Goal: Task Accomplishment & Management: Use online tool/utility

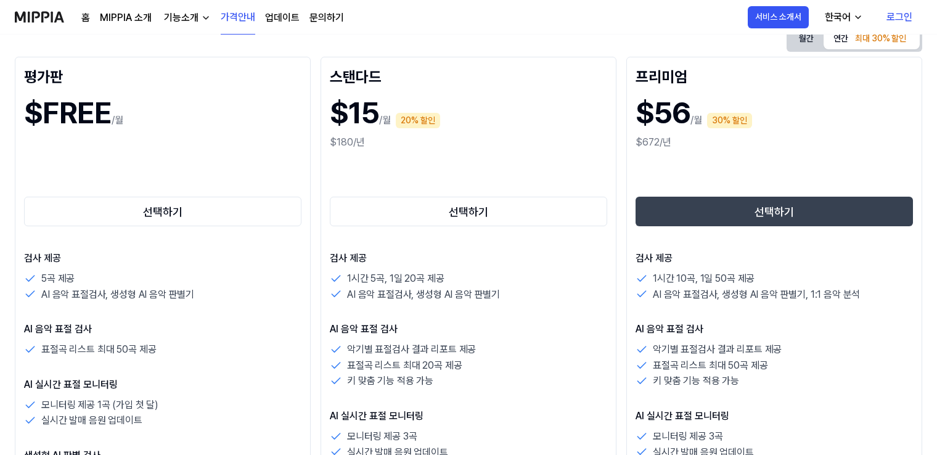
scroll to position [185, 0]
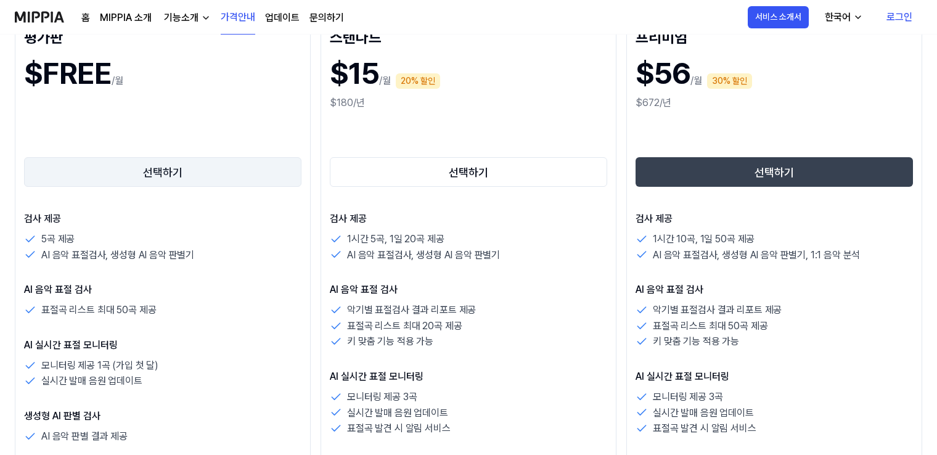
click at [191, 165] on button "선택하기" at bounding box center [162, 172] width 277 height 30
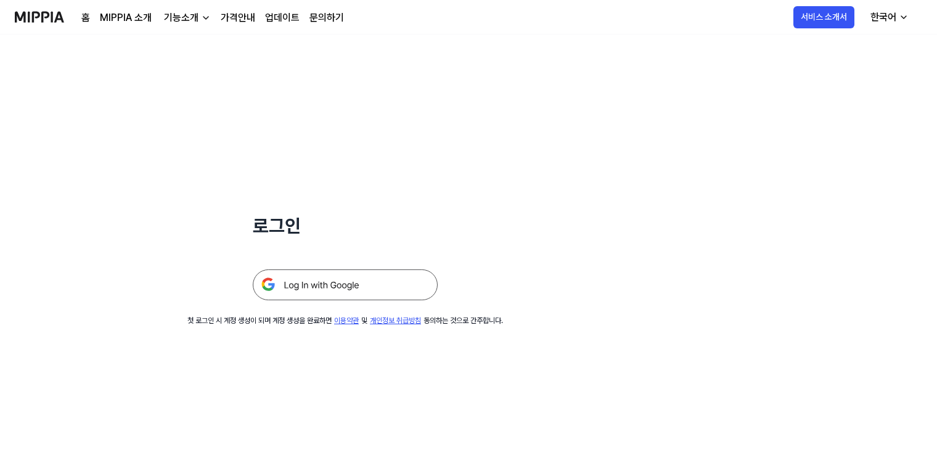
click at [326, 287] on img at bounding box center [345, 284] width 185 height 31
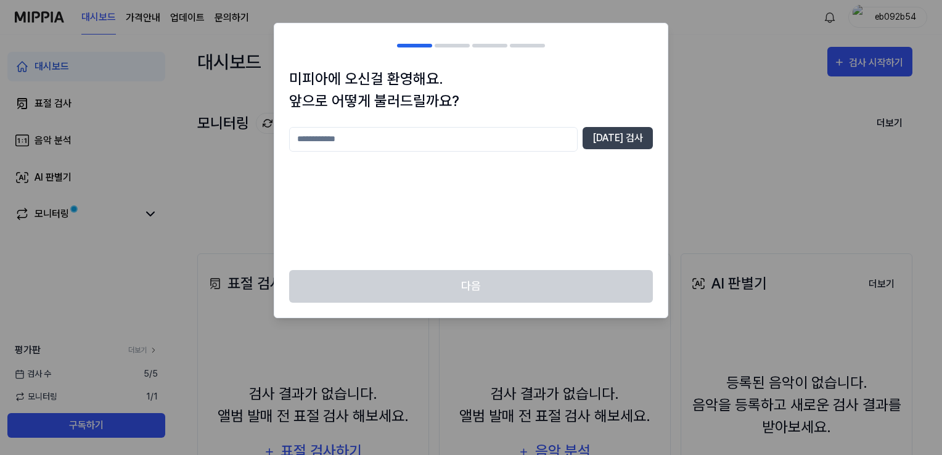
click at [367, 142] on input "text" at bounding box center [433, 139] width 289 height 25
type input "****"
click at [635, 132] on button "중복 검사" at bounding box center [618, 138] width 70 height 22
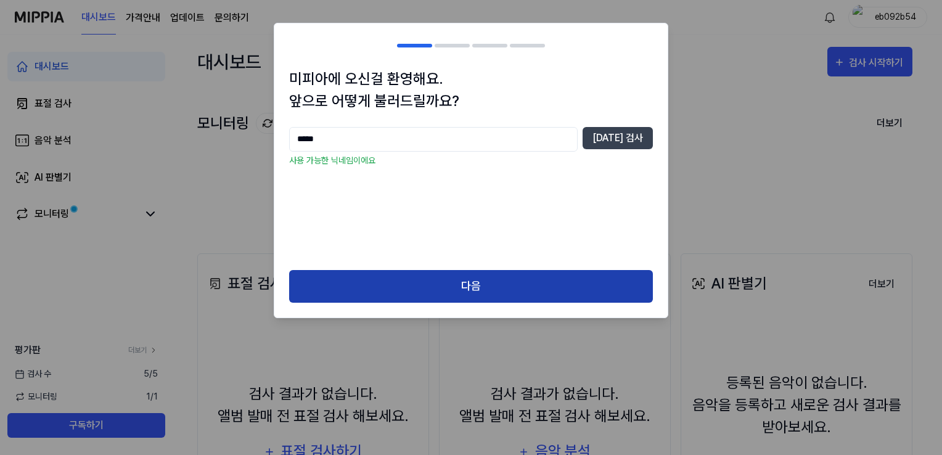
click at [437, 280] on button "다음" at bounding box center [471, 286] width 364 height 33
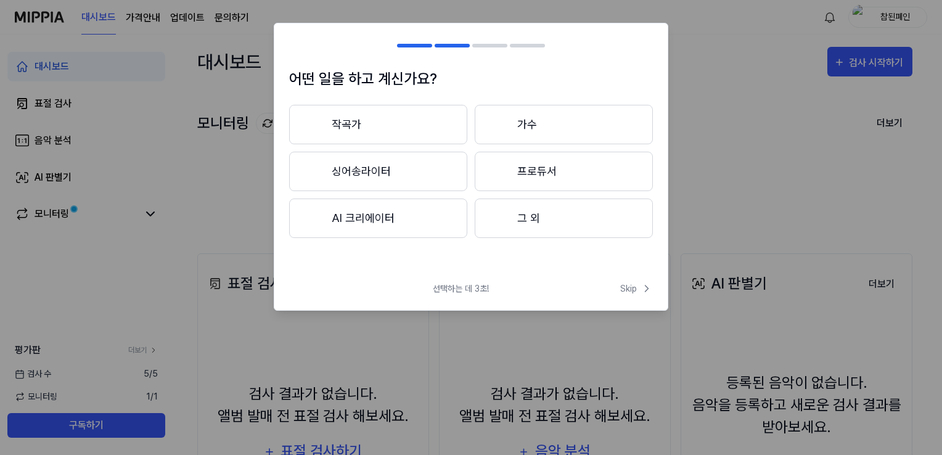
click at [401, 219] on button "AI 크리에이터" at bounding box center [378, 218] width 178 height 39
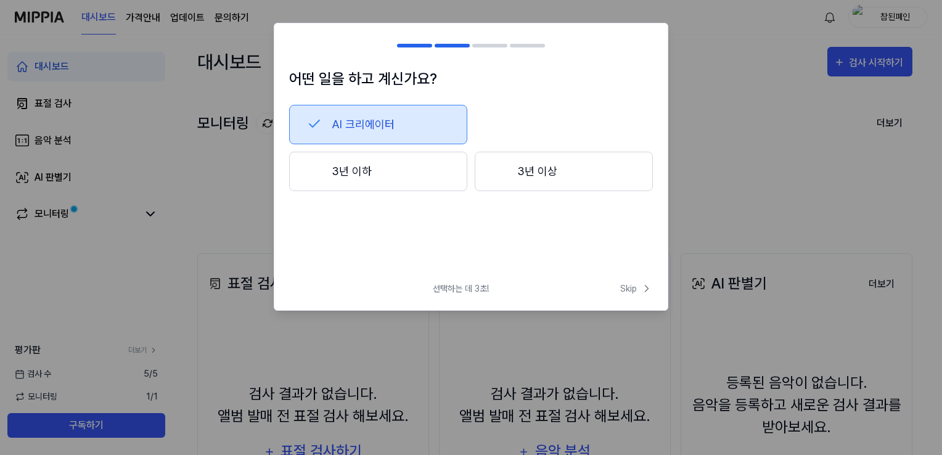
click at [397, 179] on button "3년 이하" at bounding box center [378, 171] width 178 height 39
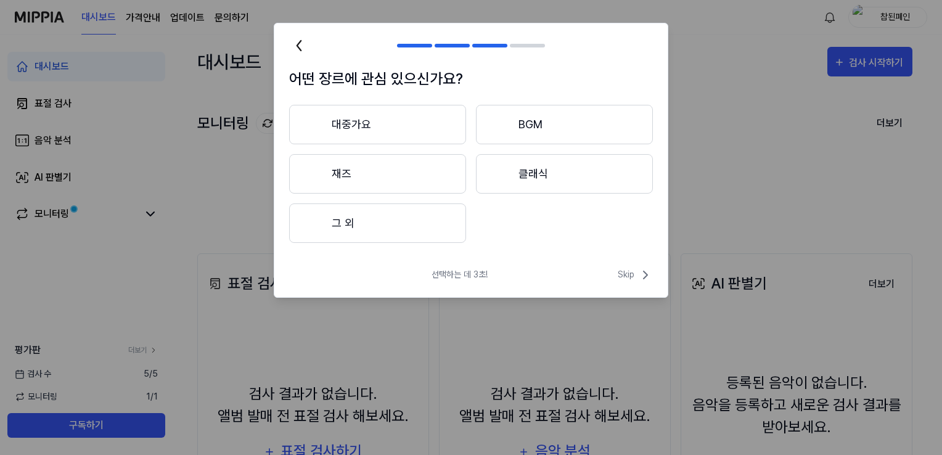
click at [389, 220] on button "그 외" at bounding box center [377, 222] width 177 height 39
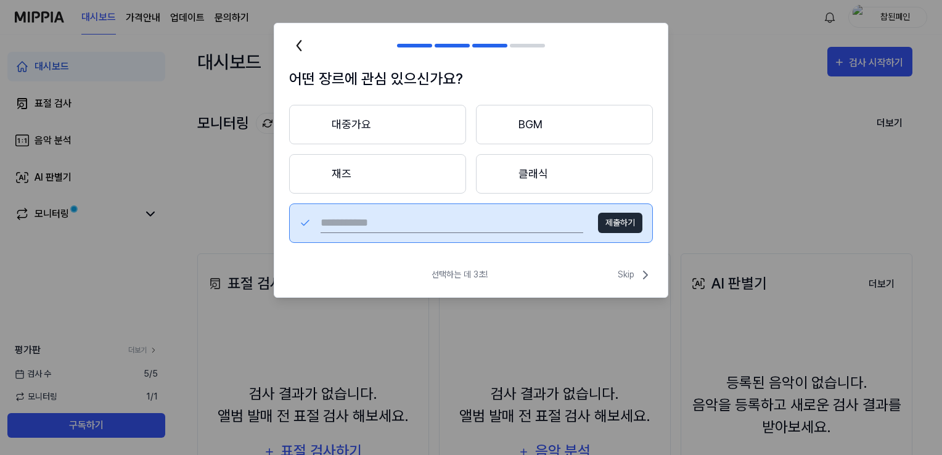
click at [486, 225] on input "text" at bounding box center [452, 223] width 263 height 20
type input "*"
type input "***"
click at [604, 218] on button "제출하기" at bounding box center [620, 223] width 44 height 20
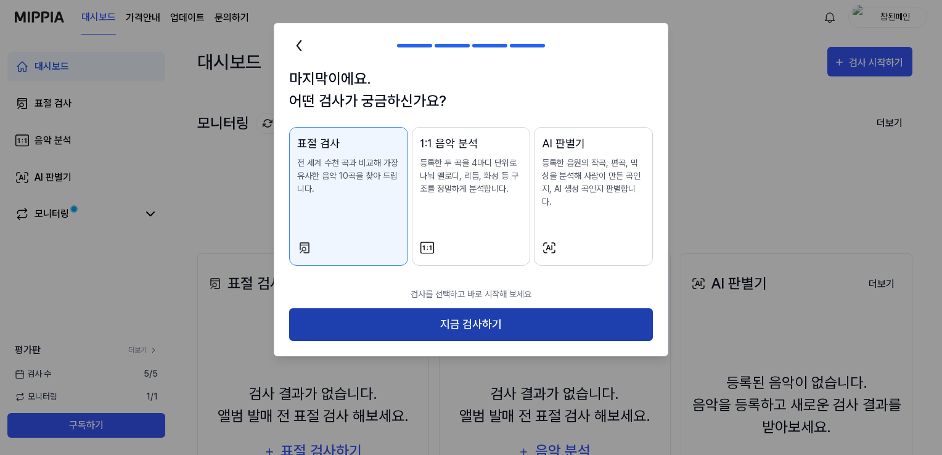
click at [443, 308] on button "지금 검사하기" at bounding box center [471, 324] width 364 height 33
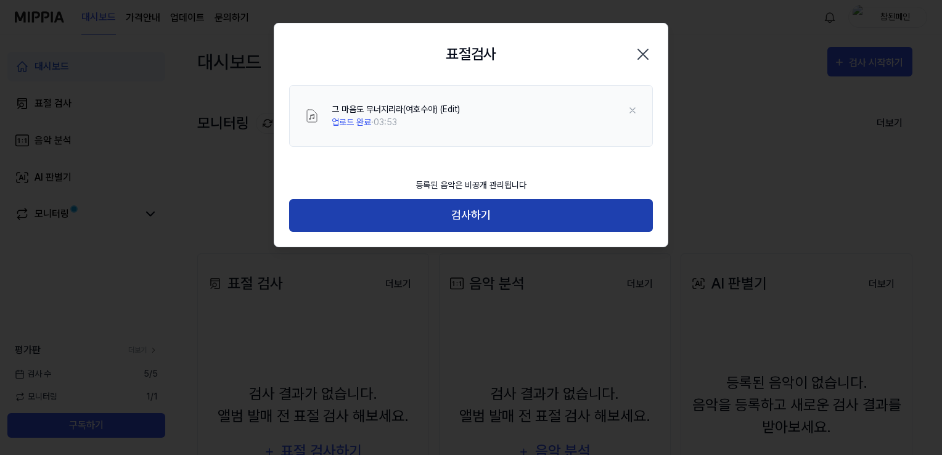
click at [471, 222] on button "검사하기" at bounding box center [471, 215] width 364 height 33
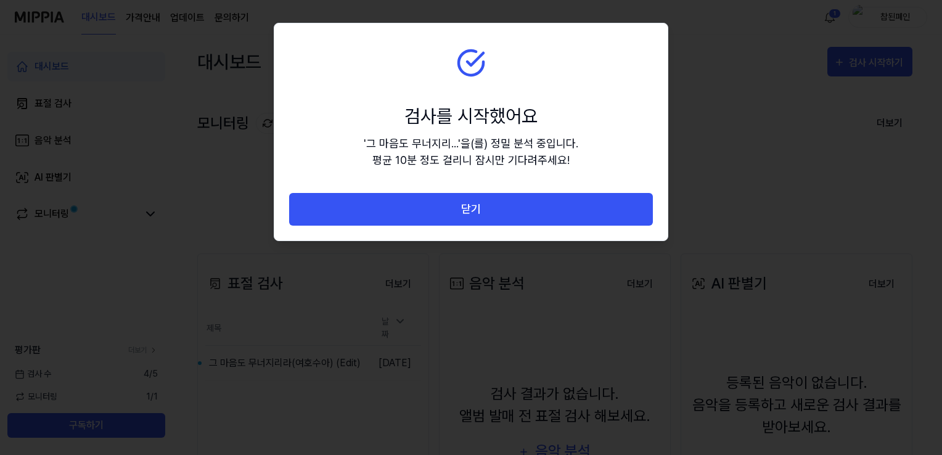
click at [501, 106] on div "검사를 시작했어요" at bounding box center [471, 116] width 215 height 28
click at [369, 111] on div "검사를 시작했어요" at bounding box center [471, 116] width 215 height 28
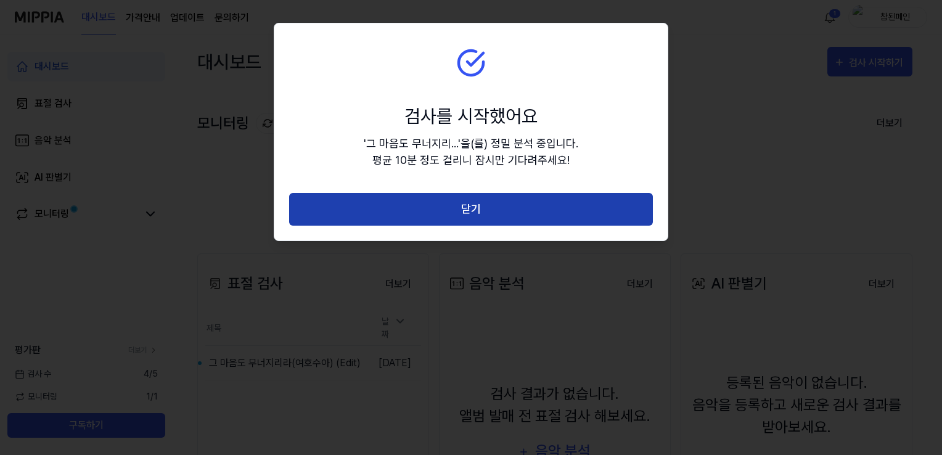
click at [400, 206] on button "닫기" at bounding box center [471, 209] width 364 height 33
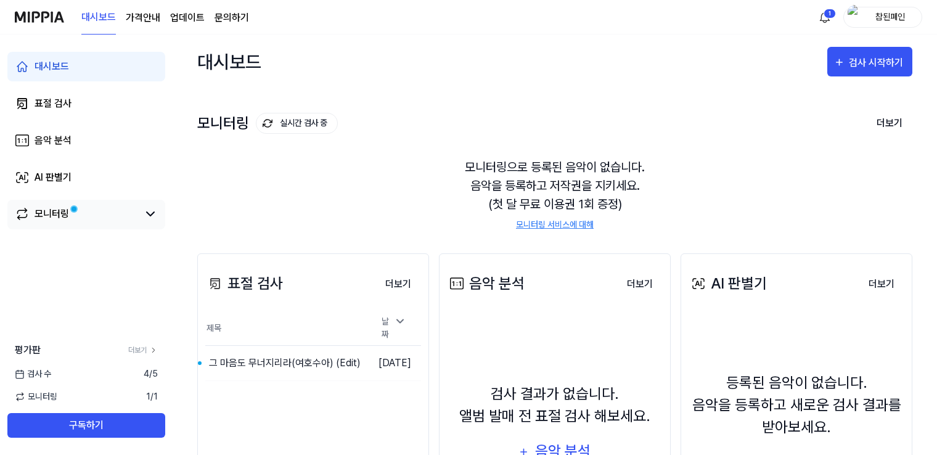
click at [58, 211] on div "모니터링" at bounding box center [52, 214] width 35 height 15
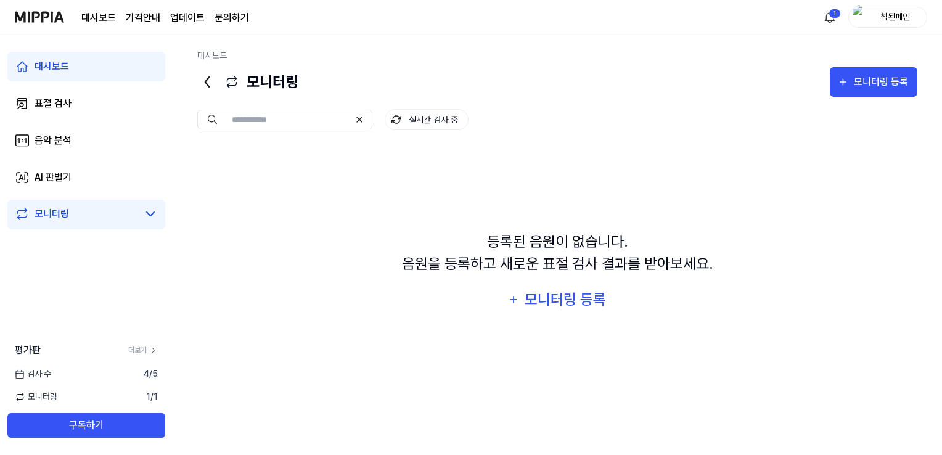
click at [558, 142] on div "실시간 검사 중 등록된 음원이 없습니다. 음원을 등록하고 새로운 표절 검사 결과를 받아보세요. 모니터링 등록" at bounding box center [557, 240] width 720 height 287
click at [216, 234] on div "등록된 음원이 없습니다. 음원을 등록하고 새로운 표절 검사 결과를 받아보세요. 모니터링 등록" at bounding box center [557, 272] width 720 height 253
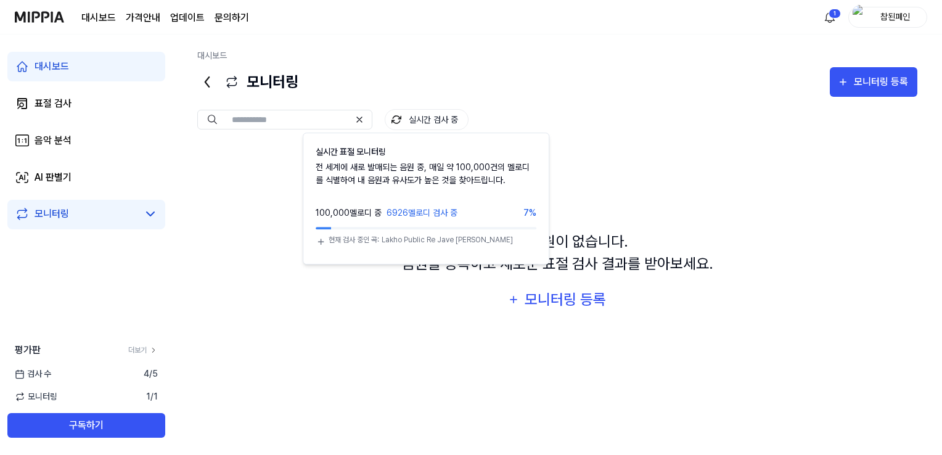
click at [404, 115] on button "실시간 검사 중" at bounding box center [427, 119] width 84 height 21
click at [487, 83] on div "모니터링 모니터링 등록" at bounding box center [557, 82] width 720 height 30
click at [458, 115] on button "실시간 검사 중" at bounding box center [427, 119] width 84 height 21
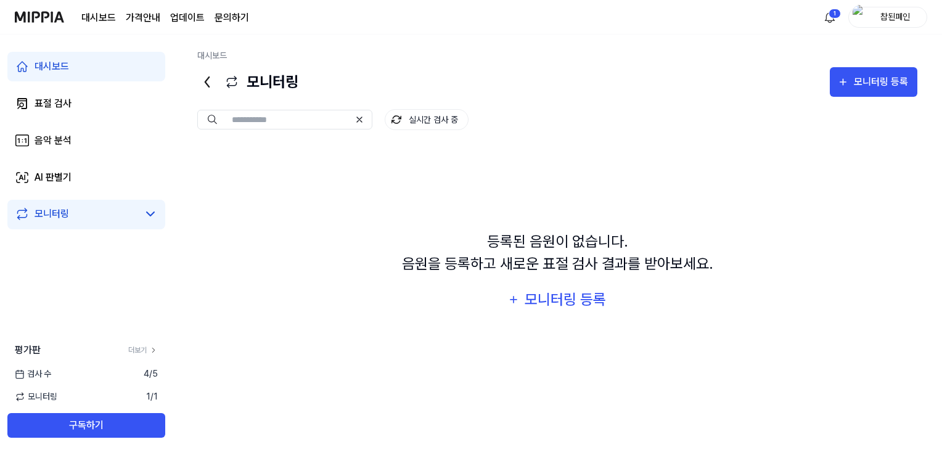
click at [37, 23] on img at bounding box center [39, 17] width 49 height 34
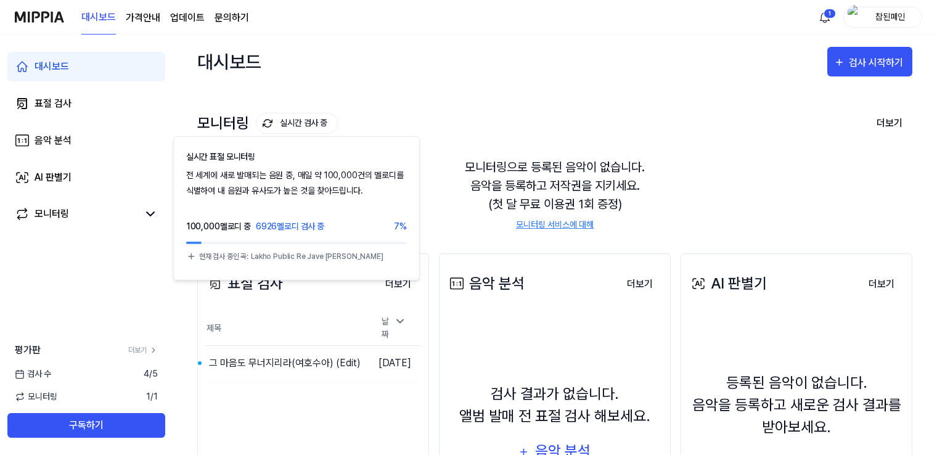
drag, startPoint x: 413, startPoint y: 103, endPoint x: 316, endPoint y: 102, distance: 97.4
click at [414, 103] on div "모니터링 실시간 검사 중 실시간 표절 모니터링 전 세계에 새로 발매되는 음원 중, 매일 약 100,000건의 멜로디를 식별하여 내 음원과 유사…" at bounding box center [554, 159] width 715 height 140
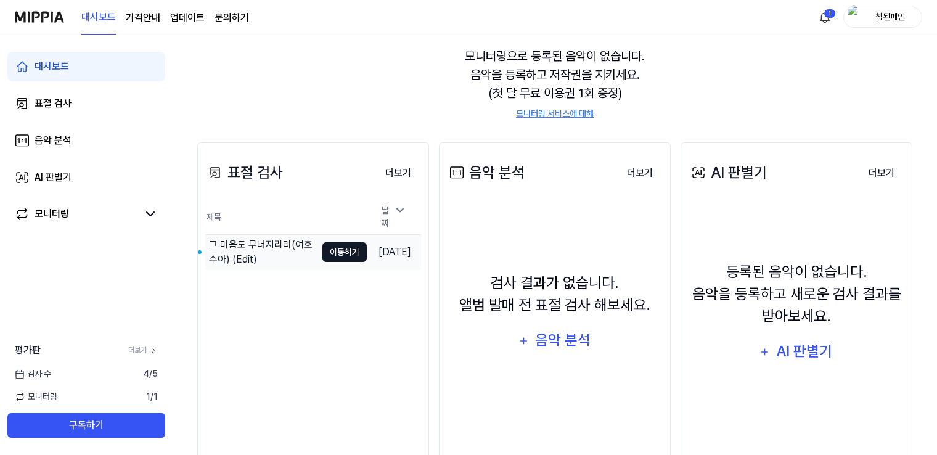
scroll to position [123, 0]
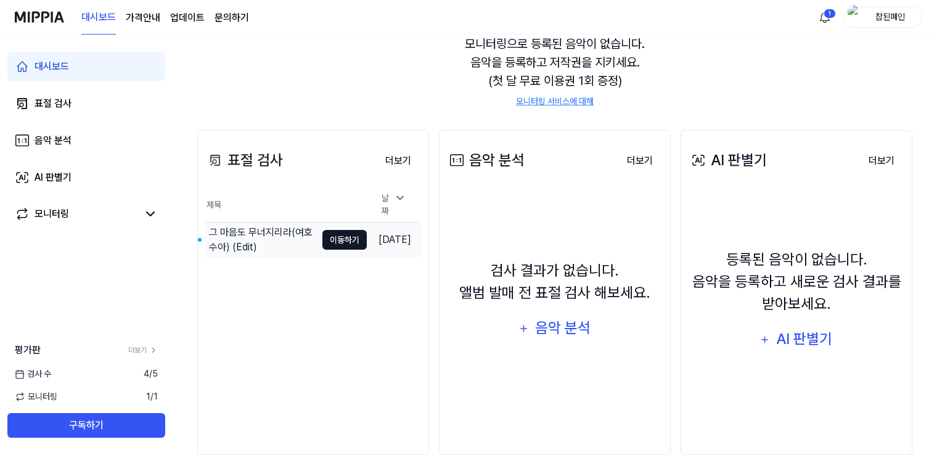
click at [323, 237] on button "이동하기" at bounding box center [344, 240] width 44 height 20
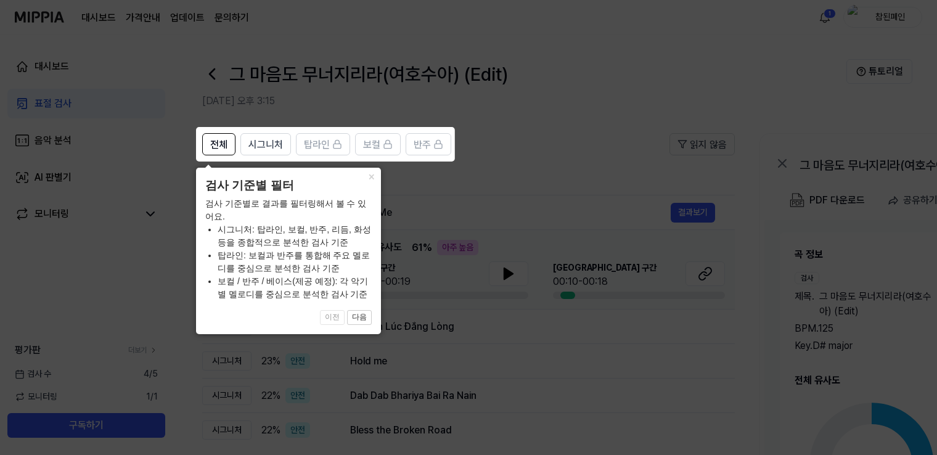
click at [508, 153] on icon at bounding box center [471, 227] width 942 height 455
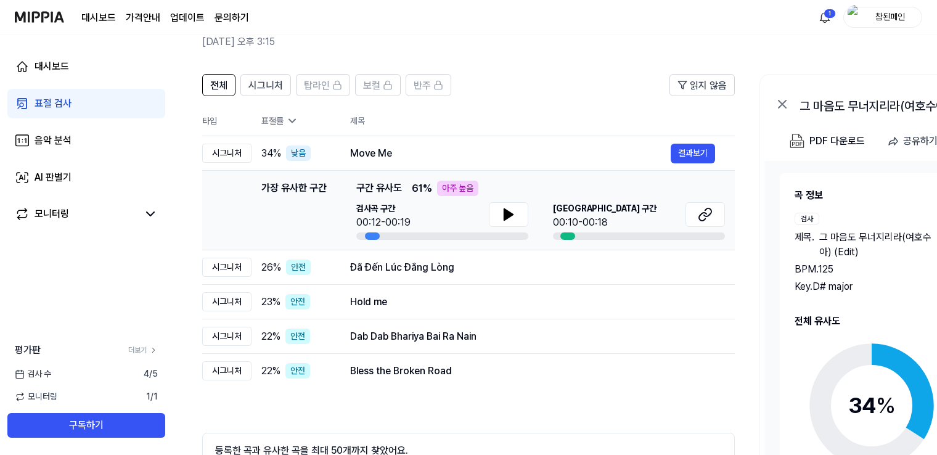
scroll to position [62, 0]
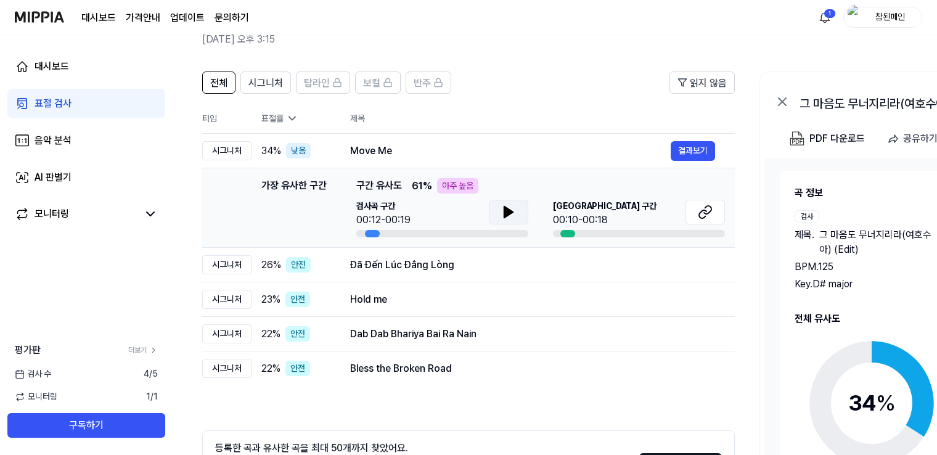
click at [499, 209] on button at bounding box center [508, 212] width 39 height 25
click at [696, 215] on button at bounding box center [705, 212] width 39 height 25
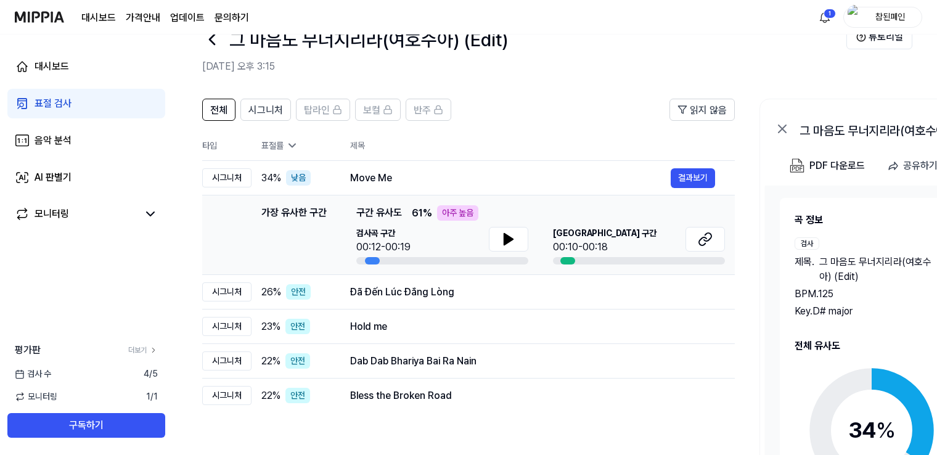
scroll to position [166, 0]
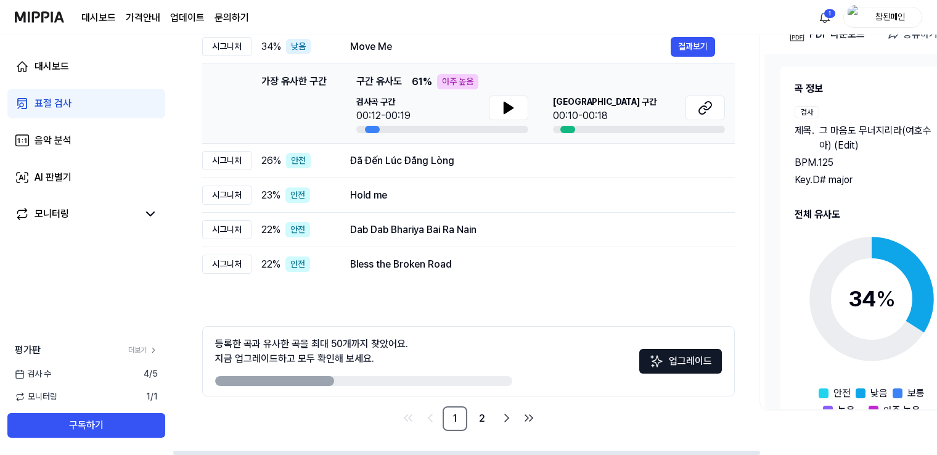
click at [155, 292] on div "대시보드 표절 검사 음악 분석 AI 판별기 모니터링 평가판 더보기 검사 수 4 / 5 모니터링 1 / 1 구독하기" at bounding box center [86, 245] width 173 height 420
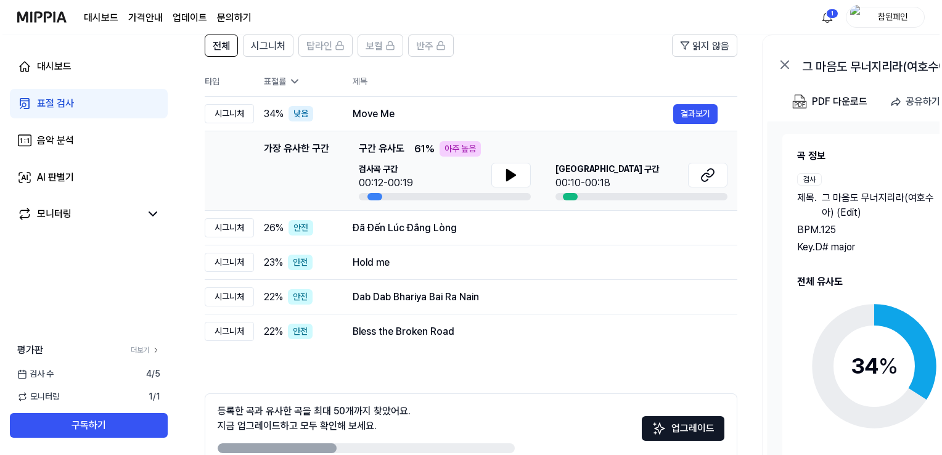
scroll to position [0, 0]
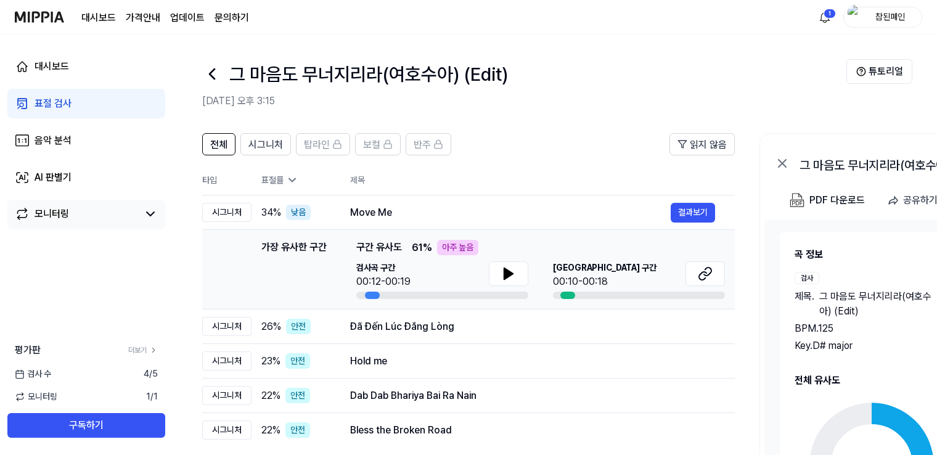
click at [116, 213] on link "모니터링" at bounding box center [76, 214] width 123 height 15
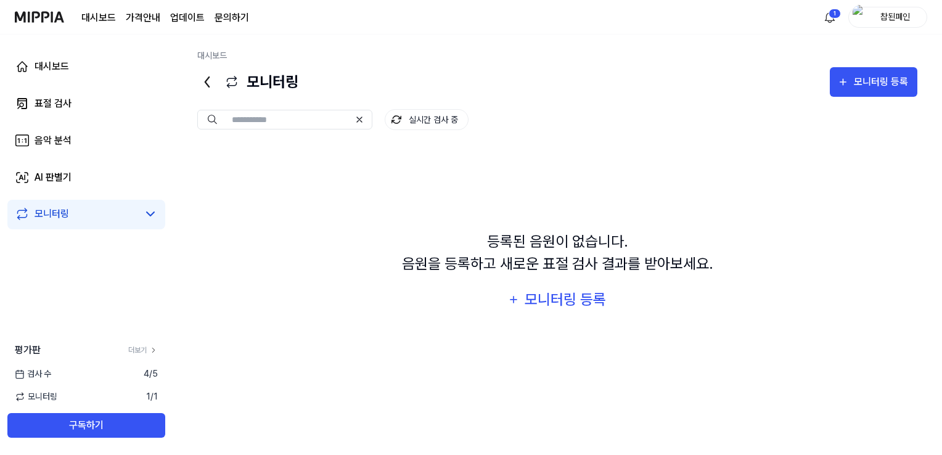
click at [450, 166] on div "등록된 음원이 없습니다. 음원을 등록하고 새로운 표절 검사 결과를 받아보세요. 모니터링 등록" at bounding box center [557, 272] width 720 height 253
click at [38, 21] on img at bounding box center [39, 17] width 49 height 34
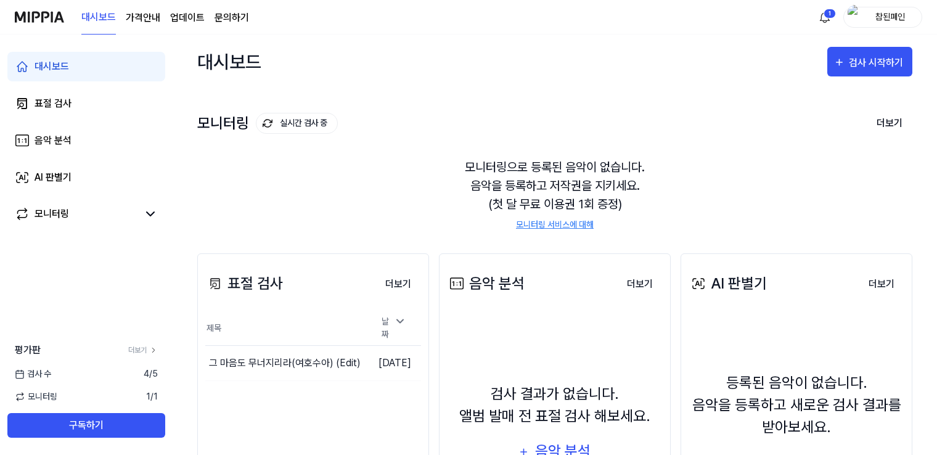
click at [474, 119] on div "모니터링 실시간 검사 중 더보기" at bounding box center [554, 123] width 715 height 20
click at [326, 361] on button "이동하기" at bounding box center [344, 363] width 44 height 20
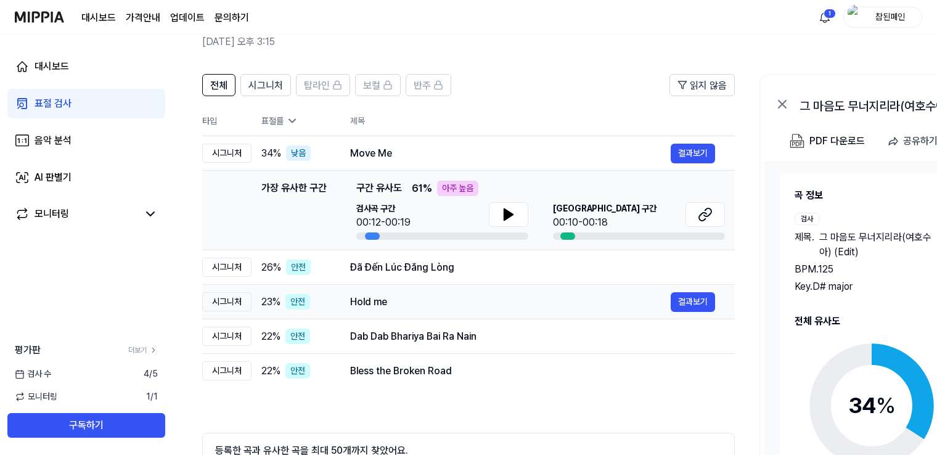
scroll to position [62, 0]
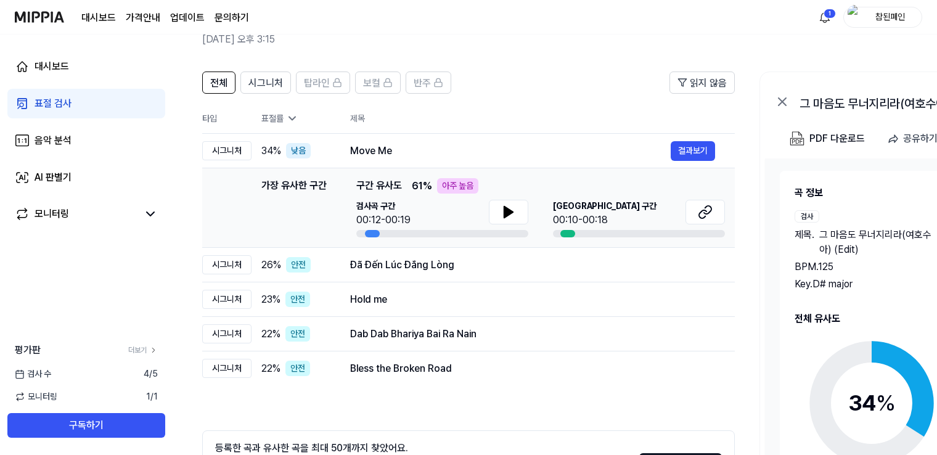
click at [79, 374] on div "검사 [DATE]" at bounding box center [86, 373] width 173 height 13
click at [147, 377] on span "4 / 5" at bounding box center [151, 373] width 14 height 13
click at [142, 406] on div "평가판 더보기 검사 [DATE] 모니터링 1 / 1 구독하기" at bounding box center [86, 390] width 173 height 95
click at [146, 399] on span "1 / 1" at bounding box center [152, 396] width 12 height 13
click at [135, 348] on link "더보기" at bounding box center [143, 350] width 30 height 11
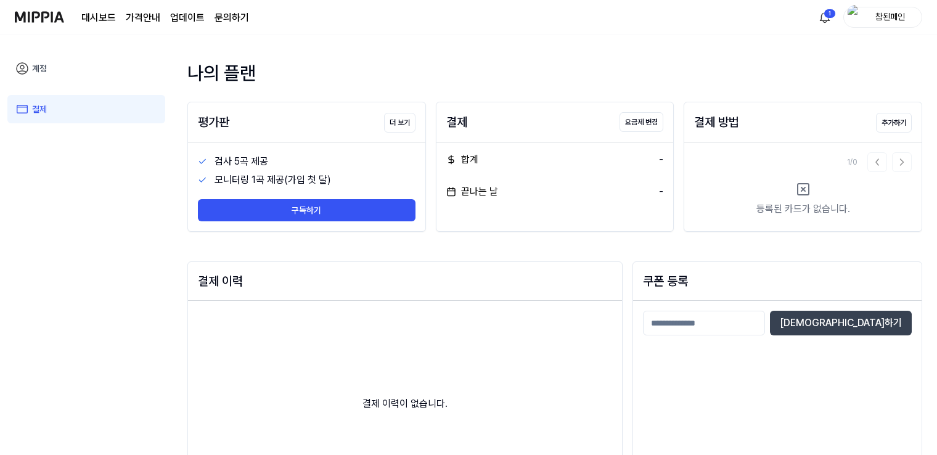
click at [49, 18] on img at bounding box center [39, 17] width 49 height 34
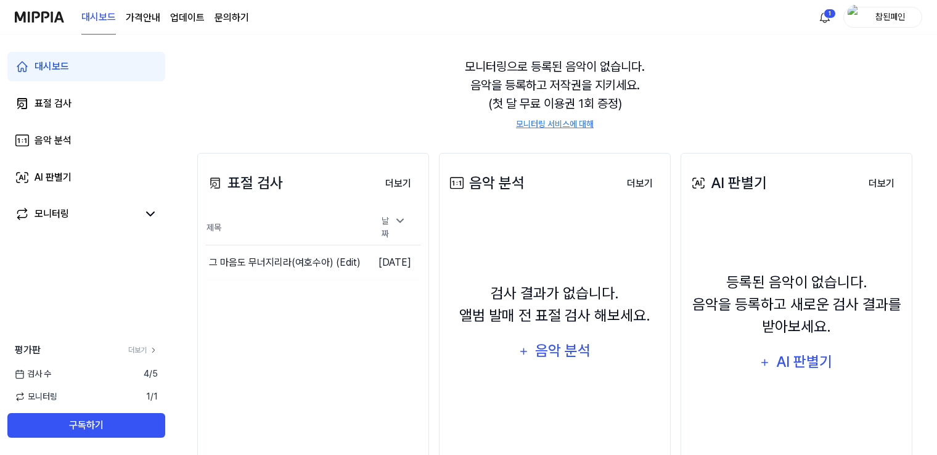
scroll to position [62, 0]
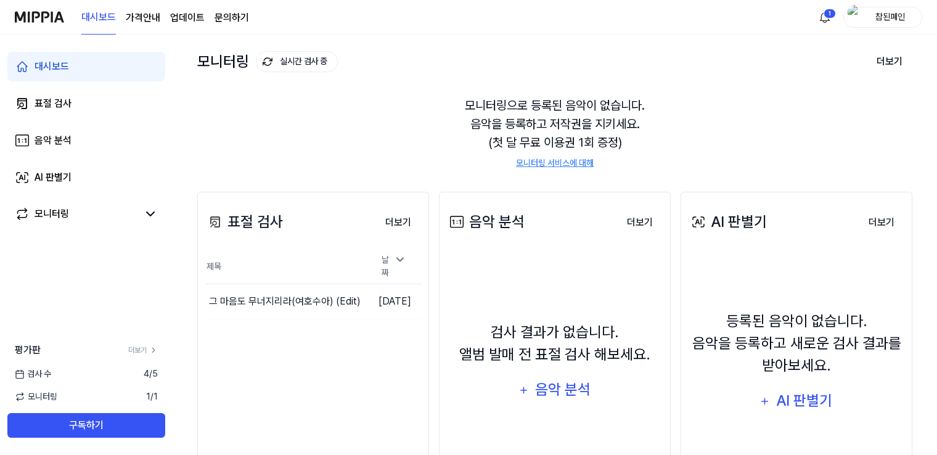
click at [285, 245] on div "표절 검사 더보기 표절 검사 제목 날짜 그 마음도 무너지리라(여호수아) (Edit) 이동하기 [DATE] 더보기" at bounding box center [313, 354] width 232 height 325
click at [322, 292] on button "이동하기" at bounding box center [344, 302] width 44 height 20
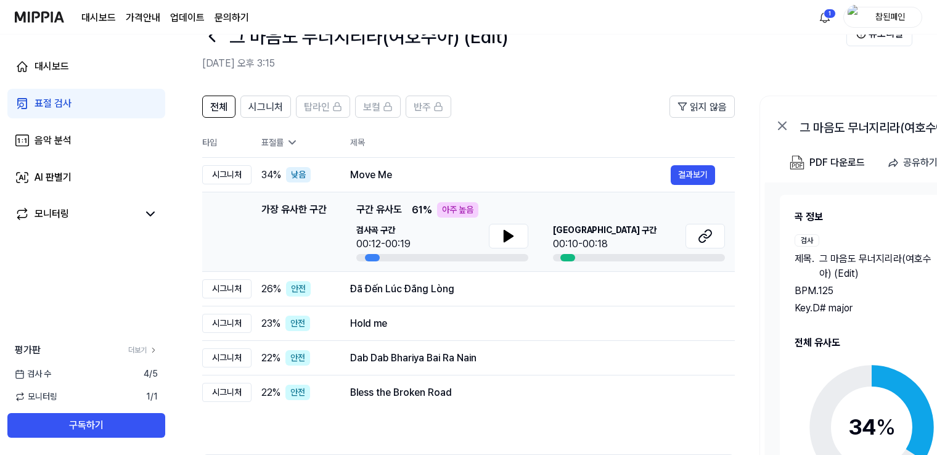
scroll to position [166, 0]
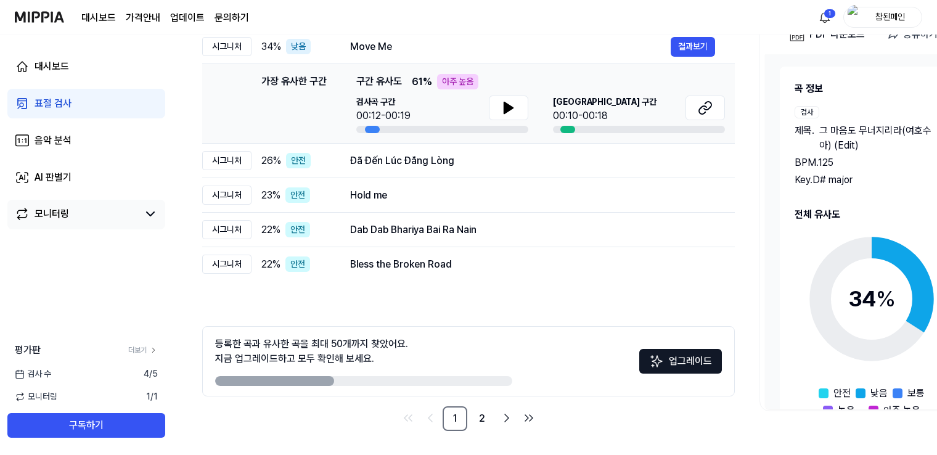
click at [92, 208] on link "모니터링" at bounding box center [76, 214] width 123 height 15
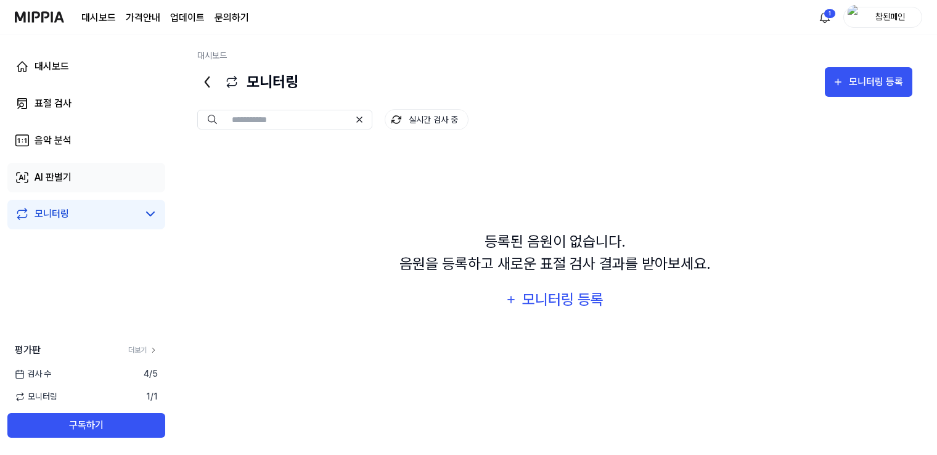
click at [68, 173] on div "AI 판별기" at bounding box center [53, 177] width 37 height 15
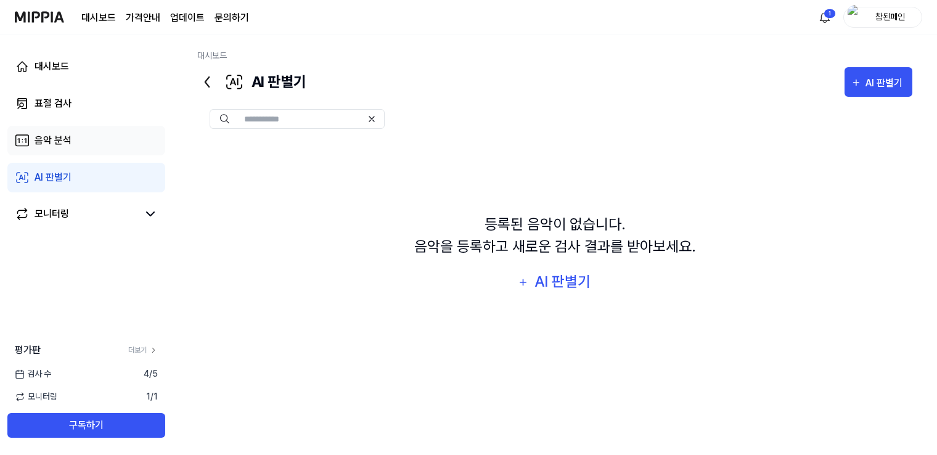
click at [108, 144] on link "음악 분석" at bounding box center [86, 141] width 158 height 30
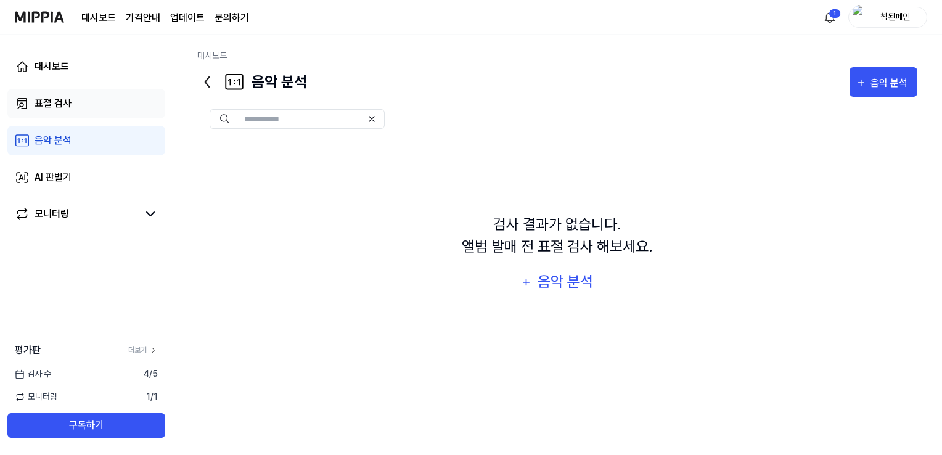
click at [69, 110] on div "표절 검사" at bounding box center [53, 103] width 37 height 15
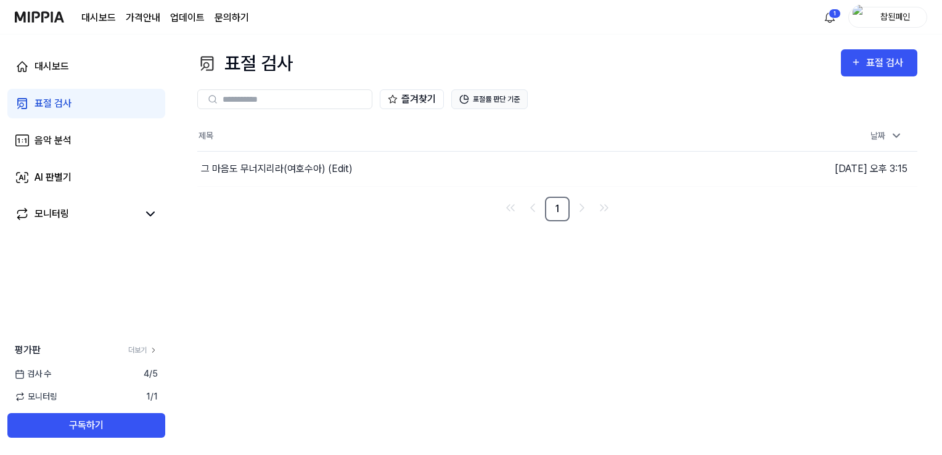
click at [489, 94] on button "표절률 판단 기준" at bounding box center [489, 99] width 76 height 20
click at [499, 289] on div "표절 검사 표절 검사 표절 검사 음악 분석 AI 판별기 즐겨찾기 표절률 판단 기준 제목 날짜 그 마음도 무너지리라(여호수아) (Edit) 이동…" at bounding box center [557, 245] width 769 height 420
click at [134, 215] on link "모니터링" at bounding box center [76, 214] width 123 height 15
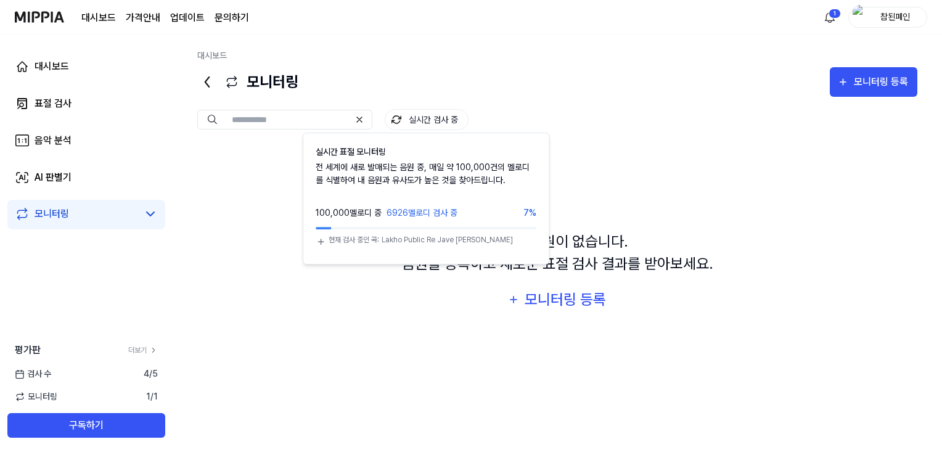
click at [410, 123] on button "실시간 검사 중" at bounding box center [427, 119] width 84 height 21
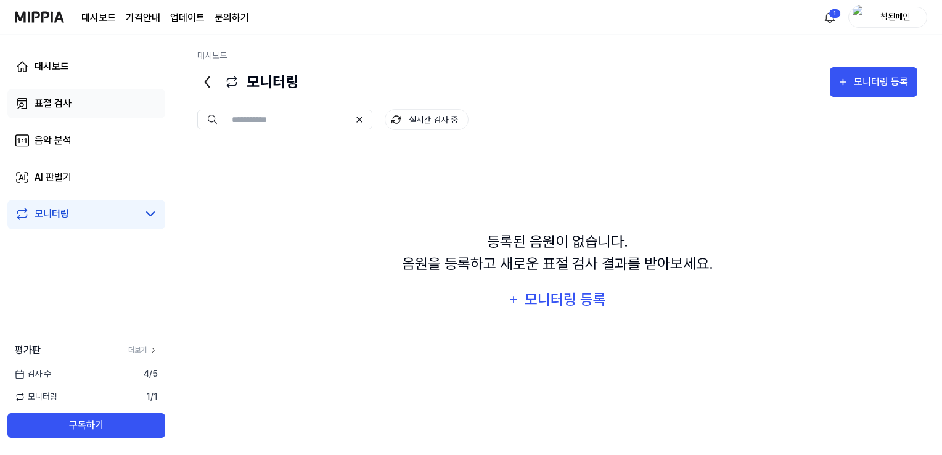
click at [72, 100] on link "표절 검사" at bounding box center [86, 104] width 158 height 30
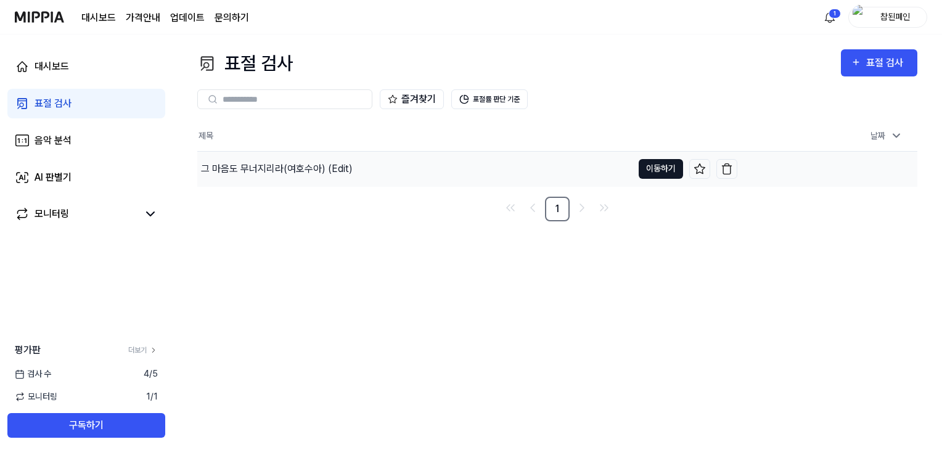
click at [661, 172] on button "이동하기" at bounding box center [661, 169] width 44 height 20
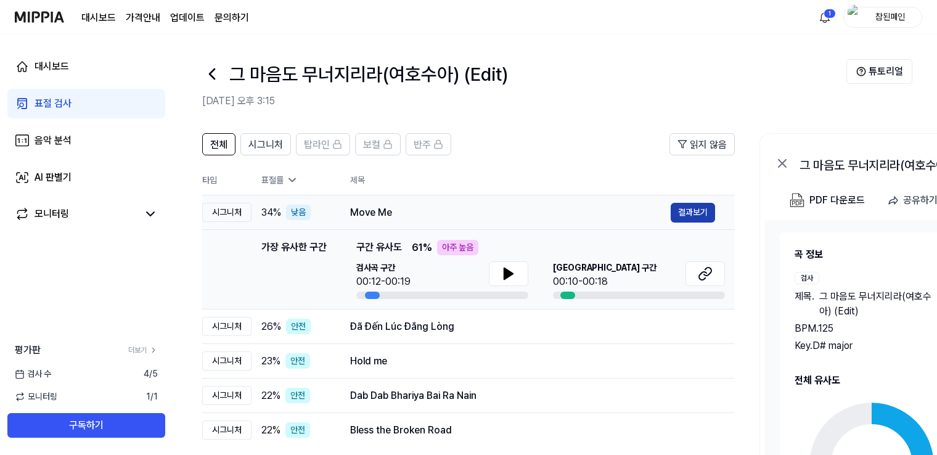
click at [695, 203] on button "결과보기" at bounding box center [693, 213] width 44 height 20
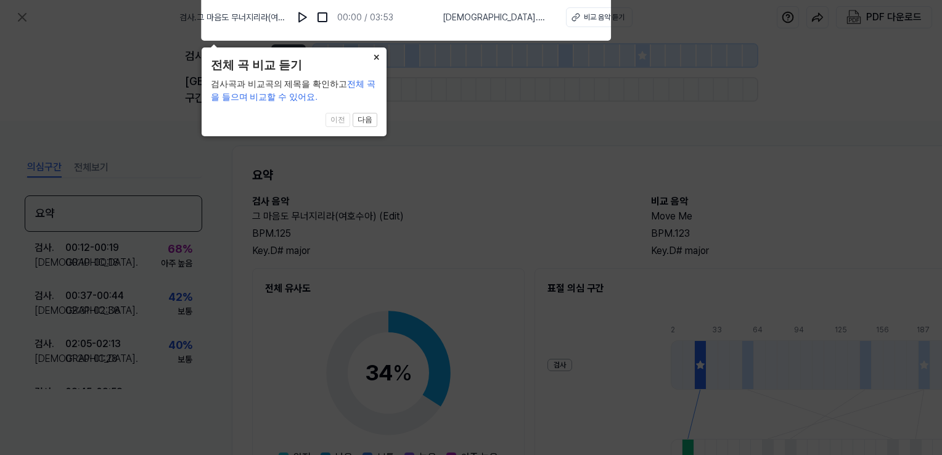
click at [376, 55] on button "×" at bounding box center [377, 55] width 20 height 17
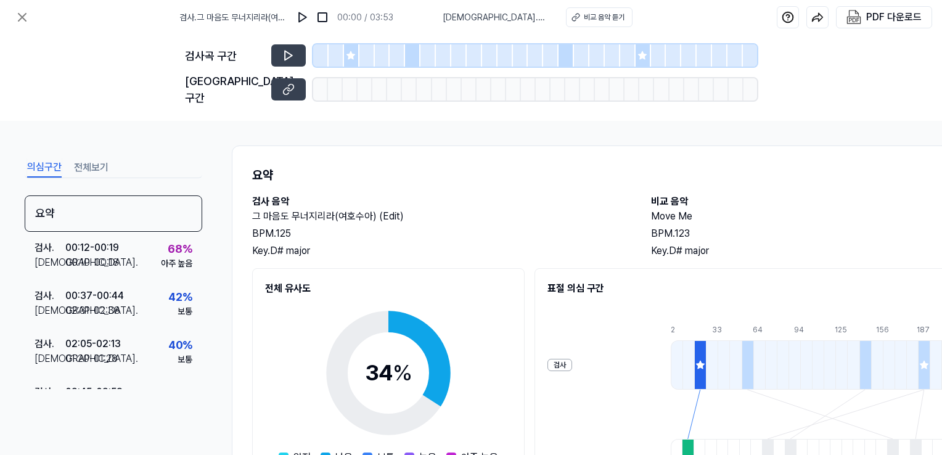
click at [515, 194] on h2 "검사 음악" at bounding box center [439, 201] width 374 height 15
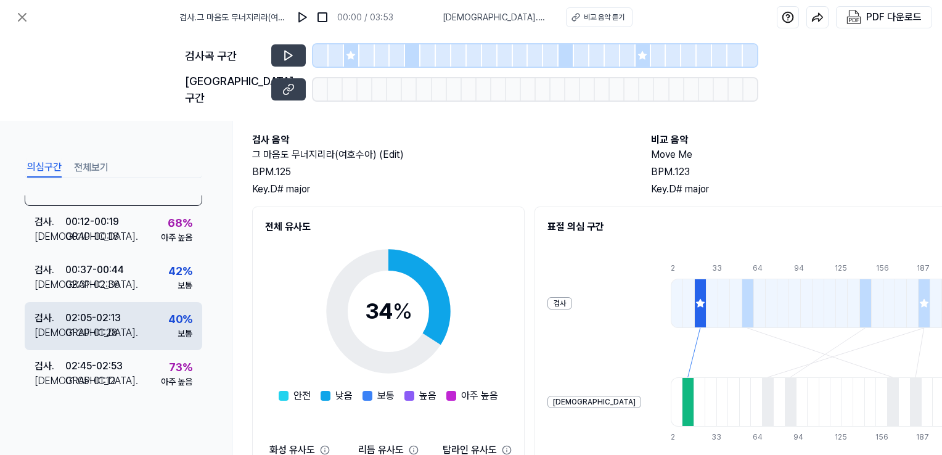
scroll to position [28, 0]
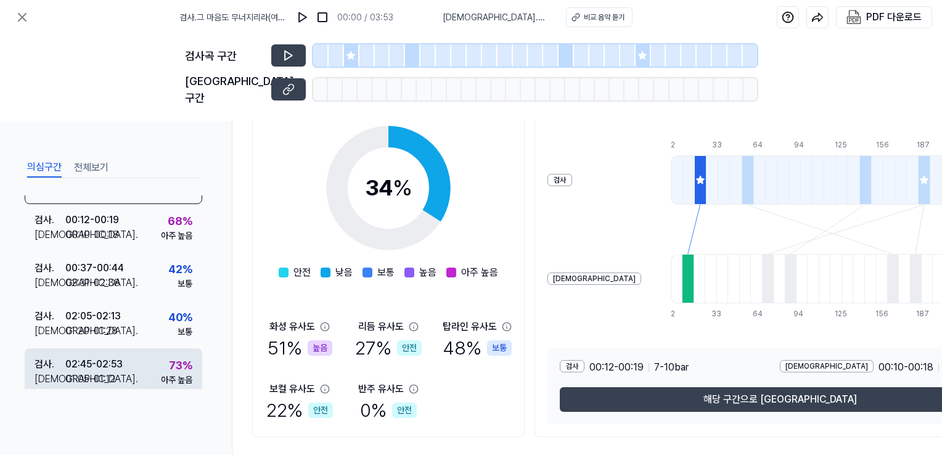
click at [141, 358] on div "검사 . 02:45 - 02:53 비교 . 01:05 - 01:12 73 % 아주 높음" at bounding box center [114, 372] width 178 height 48
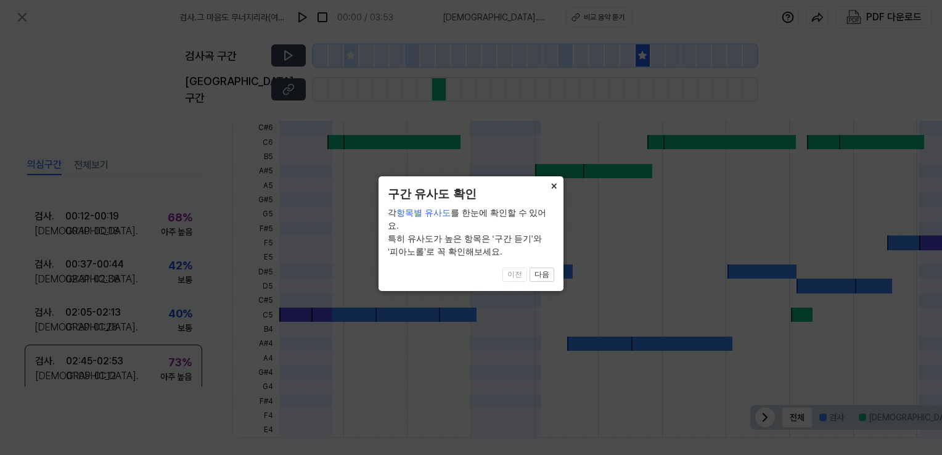
click at [554, 185] on button "×" at bounding box center [554, 184] width 20 height 17
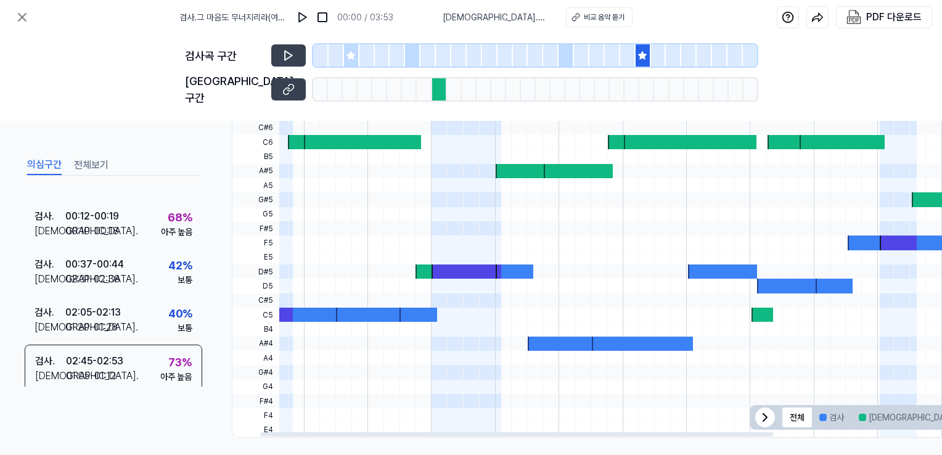
scroll to position [0, 41]
drag, startPoint x: 645, startPoint y: 279, endPoint x: 604, endPoint y: 279, distance: 40.7
click at [604, 279] on div at bounding box center [748, 264] width 1018 height 345
click at [289, 59] on icon at bounding box center [288, 55] width 12 height 12
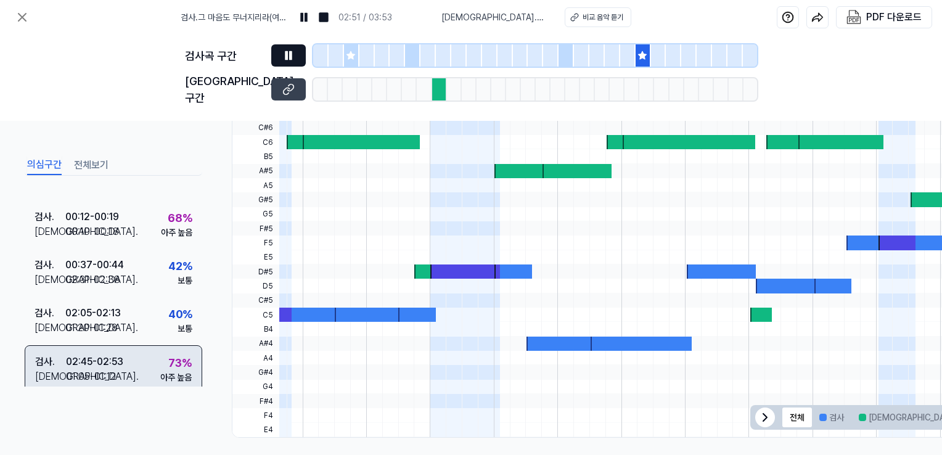
scroll to position [28, 0]
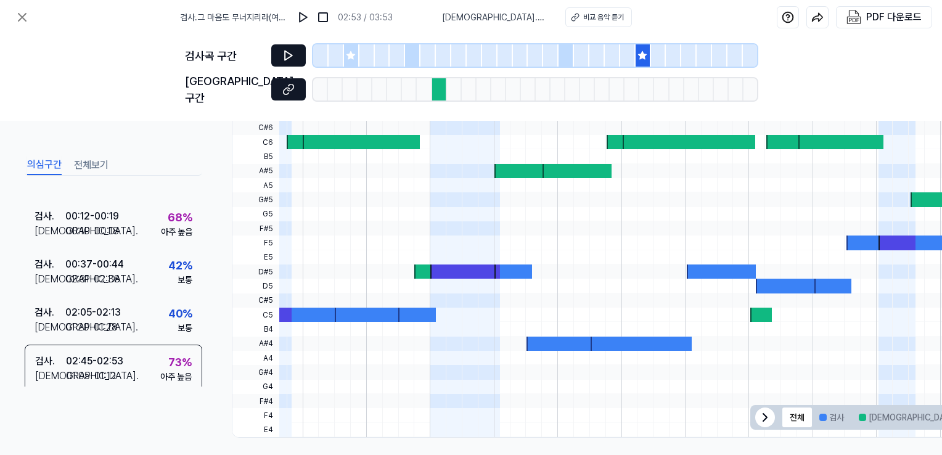
click at [286, 88] on icon at bounding box center [287, 91] width 6 height 7
click at [440, 89] on div at bounding box center [439, 89] width 15 height 22
click at [438, 86] on div at bounding box center [439, 89] width 15 height 22
click at [295, 82] on button at bounding box center [288, 89] width 35 height 22
